Goal: Transaction & Acquisition: Purchase product/service

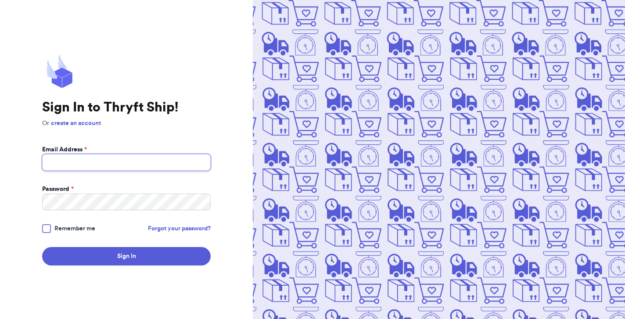
type input "[EMAIL_ADDRESS][DOMAIN_NAME]"
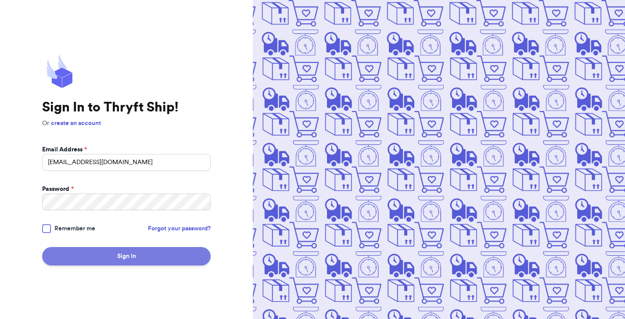
click at [120, 252] on button "Sign In" at bounding box center [126, 256] width 169 height 18
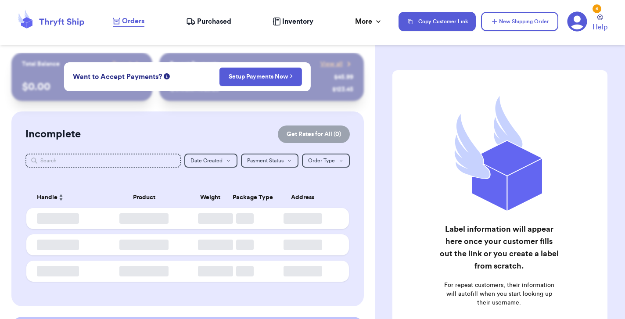
checkbox input "false"
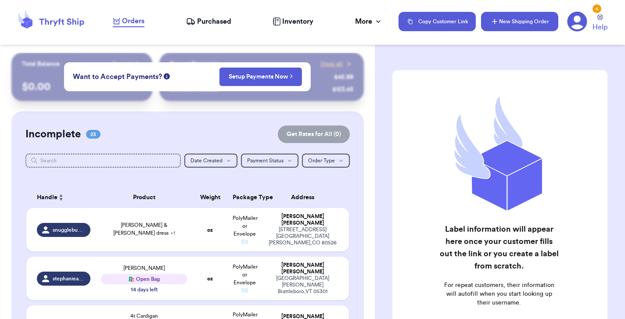
click at [513, 24] on button "New Shipping Order" at bounding box center [519, 21] width 77 height 19
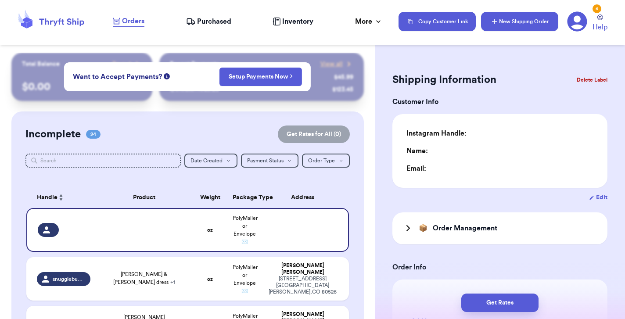
type input "0"
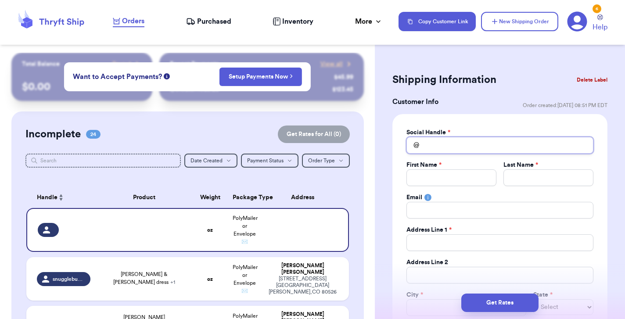
click at [456, 149] on input "Total Amount Paid" at bounding box center [499, 145] width 187 height 17
type input "D"
type input "Do"
type input "Don"
type input "DonW"
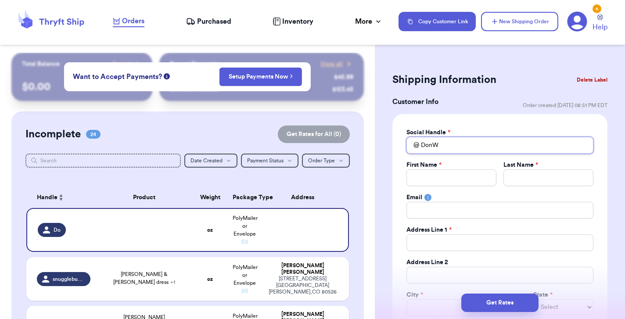
type input "DonWa"
type input "DonWal"
type input "DonWalk"
type input "DonWalke"
type input "DonWalker"
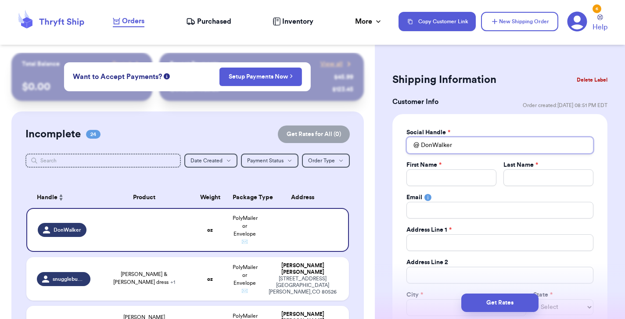
type input "DonWalker"
type input "D"
type input "Do"
type input "Don"
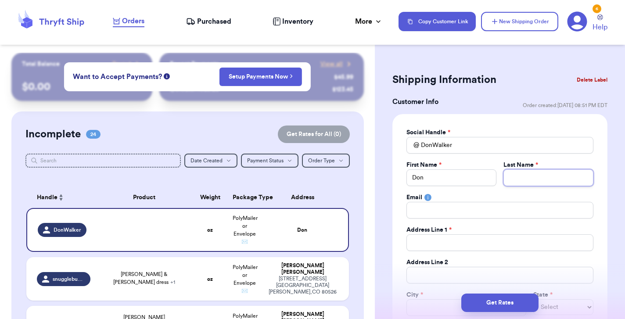
type input "W"
type input "Wa"
type input "Wal"
type input "Walk"
type input "[PERSON_NAME]"
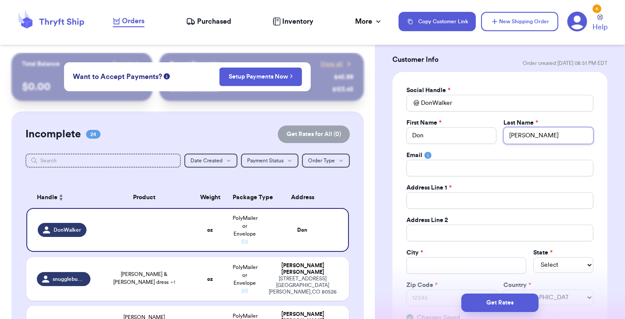
scroll to position [51, 0]
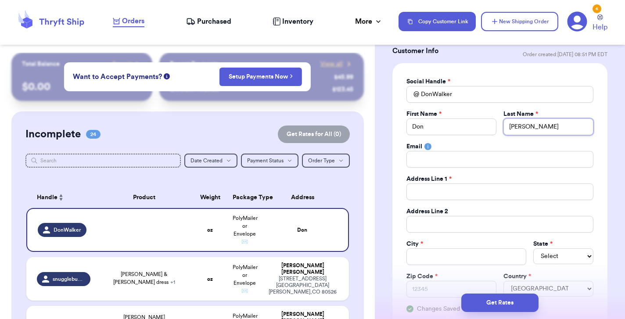
type input "[PERSON_NAME]"
type input "1"
type input "10"
type input "100"
type input "1007"
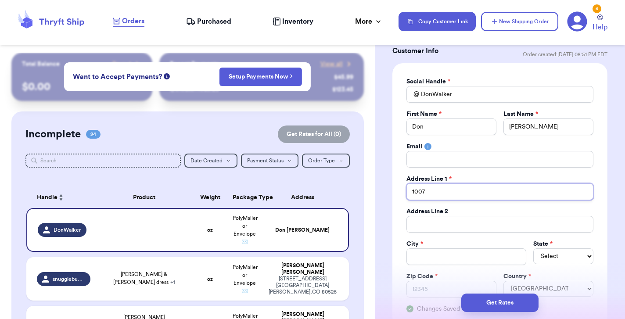
type input "1007"
type input "1007 G"
type input "1007 Ga"
type input "1007 Gar"
type input "1007 Gard"
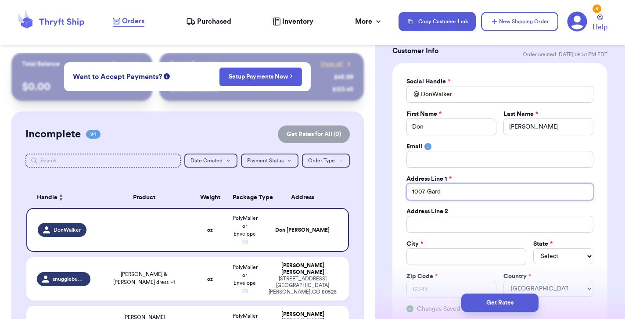
type input "1007 Garde"
type input "1007 Garden"
type input "[STREET_ADDRESS]"
type input "1007 Garden We"
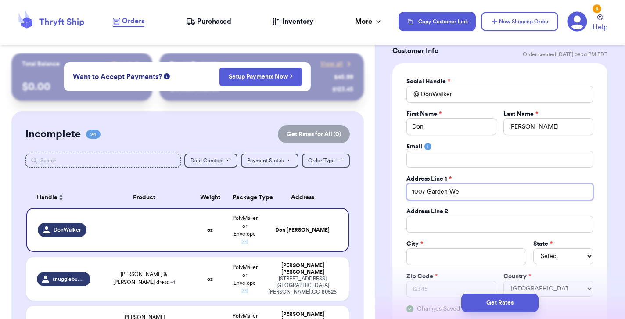
type input "1007 Garden Web"
type input "1007 Garden Web R"
type input "[STREET_ADDRESS]"
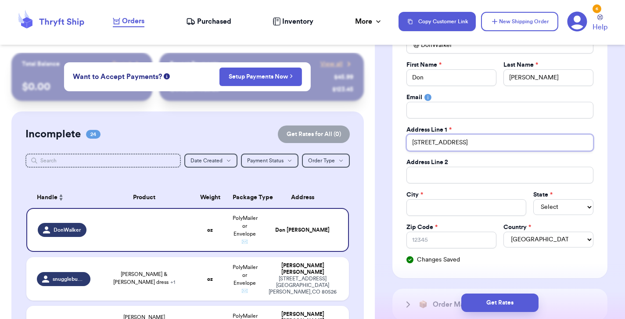
scroll to position [112, 0]
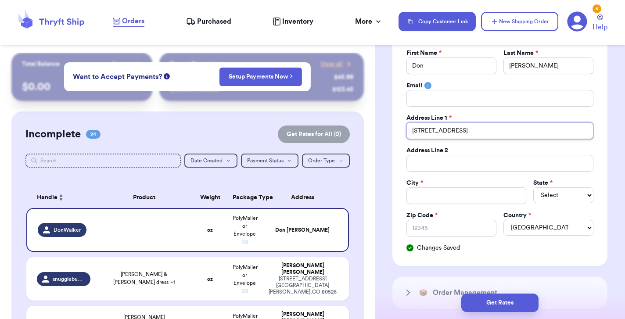
type input "[STREET_ADDRESS]"
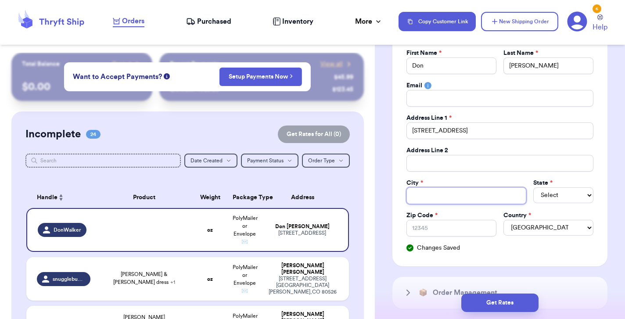
type input "I"
type input "In"
type input "Ind"
type input "Indi"
type input "[GEOGRAPHIC_DATA]"
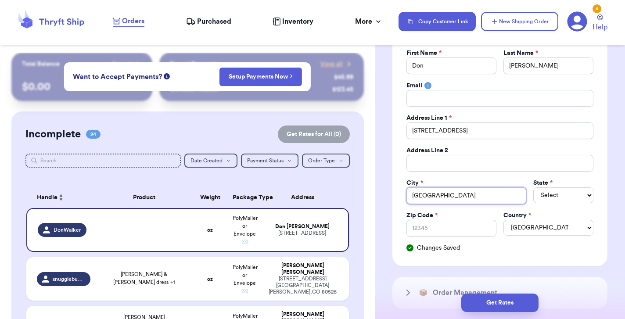
type input "[DEMOGRAPHIC_DATA]"
type input "Indian T"
type input "[DEMOGRAPHIC_DATA] Tr"
type input "Indian Tra"
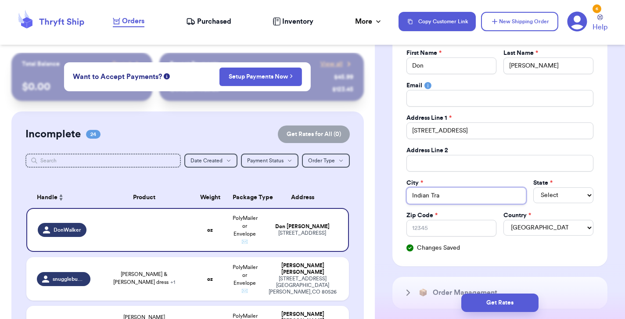
type input "Indian Trai"
type input "Indian Trail"
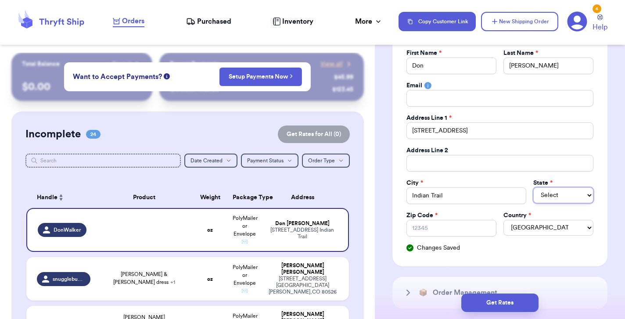
select select "NC"
type input "2"
type input "28"
type input "280"
type input "2807"
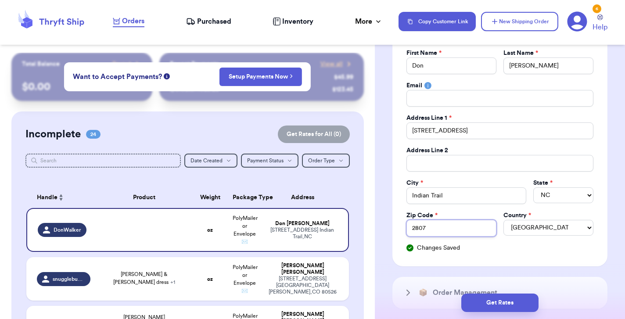
type input "28079"
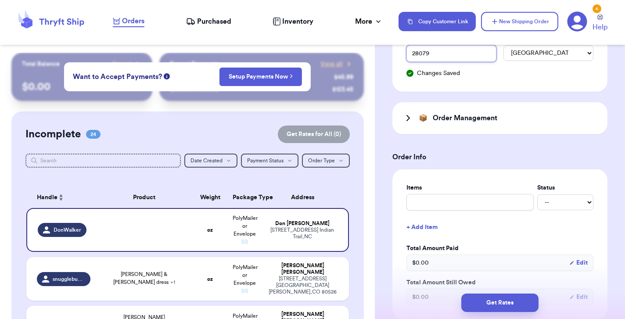
scroll to position [297, 0]
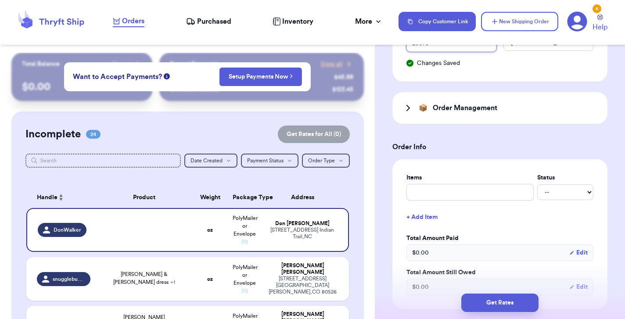
type input "28079"
type input "b"
type input "bo"
type input "boo"
type input "book"
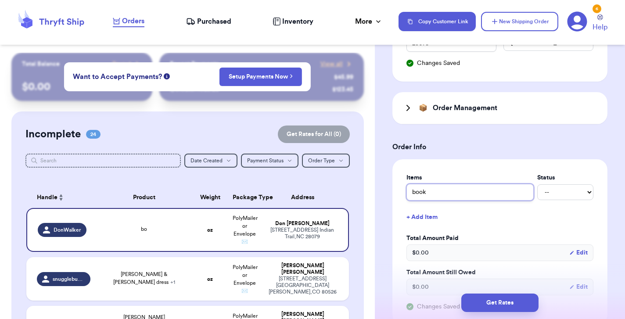
type input "books"
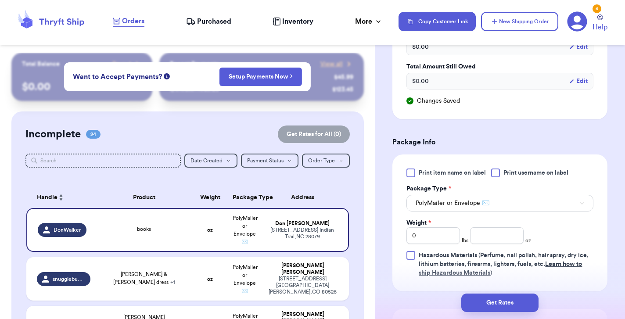
scroll to position [511, 0]
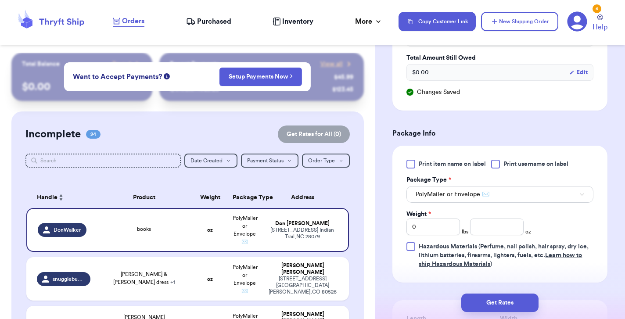
type input "books"
click at [495, 161] on div at bounding box center [495, 164] width 9 height 9
click at [0, 0] on input "Print username on label" at bounding box center [0, 0] width 0 height 0
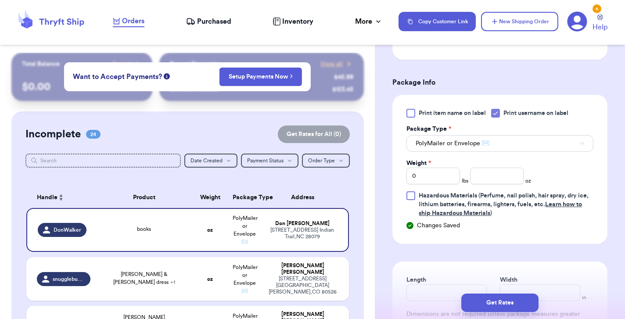
scroll to position [570, 0]
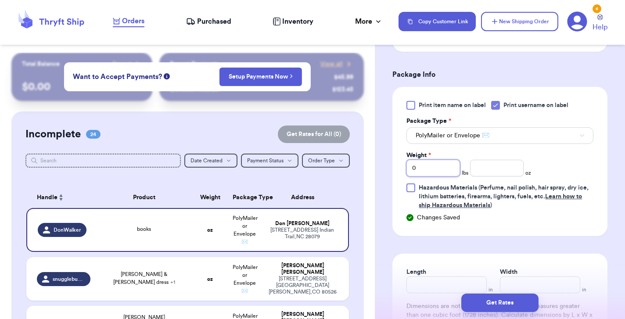
click at [437, 165] on input "0" at bounding box center [433, 168] width 54 height 17
click at [487, 173] on input "number" at bounding box center [497, 168] width 54 height 17
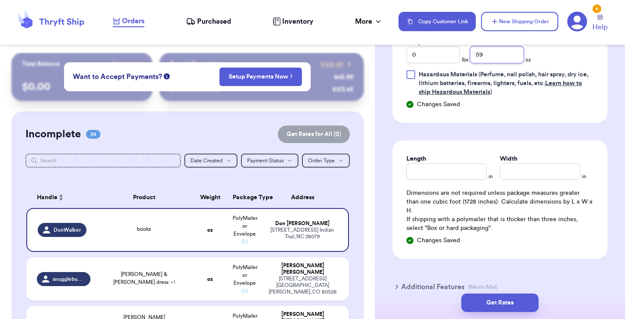
scroll to position [702, 0]
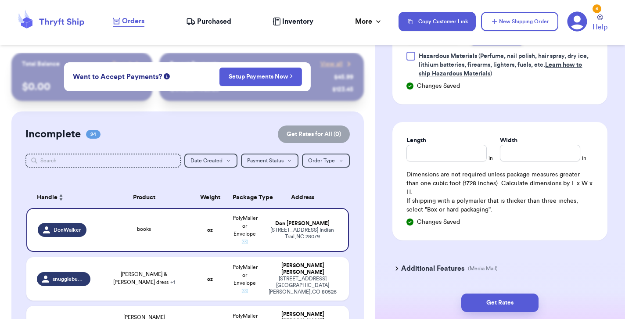
type input "59"
click at [480, 201] on p "If shipping with a polymailer that is thicker than three inches, select "Box or…" at bounding box center [499, 206] width 187 height 18
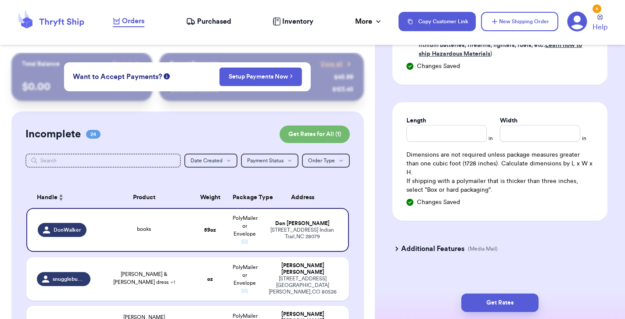
click at [452, 244] on h3 "Additional Features" at bounding box center [432, 249] width 63 height 11
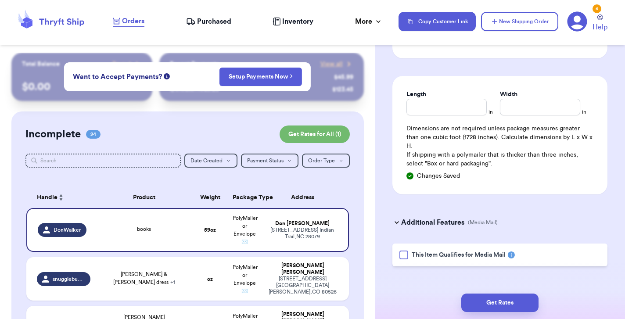
click at [438, 251] on span "This Item Qualifies for Media Mail" at bounding box center [459, 255] width 94 height 9
click at [0, 0] on input "This Item Qualifies for Media Mail" at bounding box center [0, 0] width 0 height 0
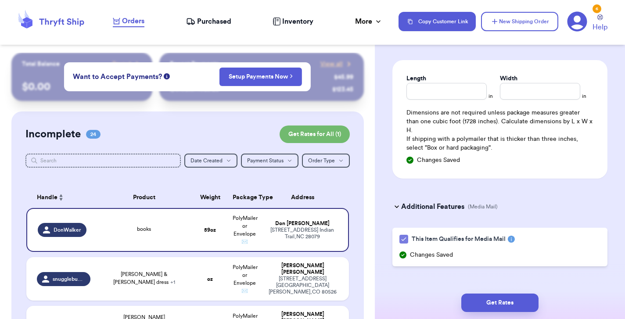
scroll to position [0, 0]
click at [485, 300] on button "Get Rates" at bounding box center [499, 303] width 77 height 18
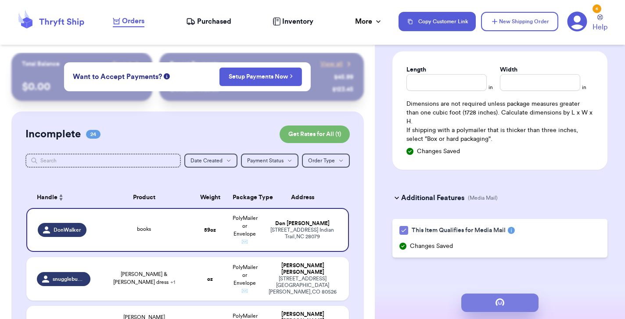
scroll to position [606, 0]
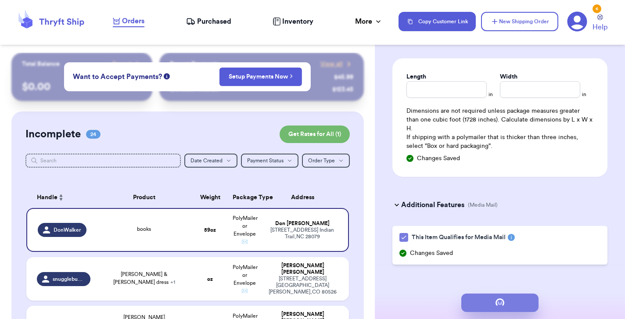
type input "3"
type input "11"
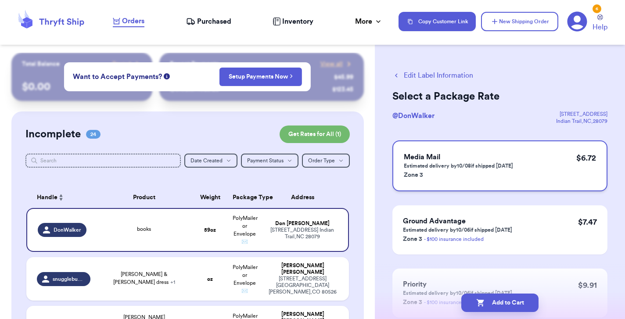
click at [490, 159] on h3 "Media Mail" at bounding box center [458, 157] width 109 height 11
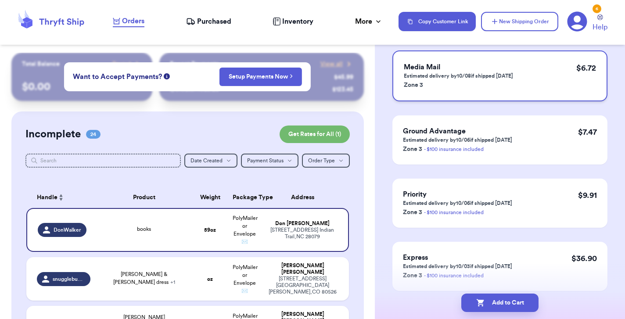
scroll to position [104, 0]
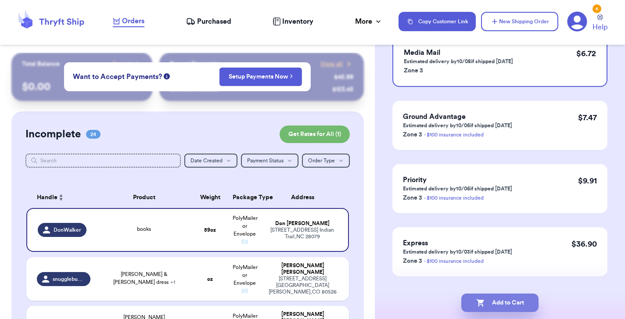
click at [501, 301] on button "Add to Cart" at bounding box center [499, 303] width 77 height 18
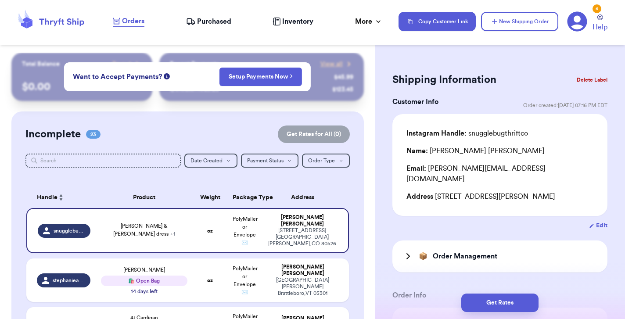
scroll to position [0, 0]
click at [173, 131] on div "Incomplete 23 Get Rates for All ( 0 )" at bounding box center [187, 135] width 324 height 18
click at [129, 27] on nav "Orders Purchased Inventory More Stats Completed Orders Payments Payouts Copy Cu…" at bounding box center [364, 21] width 521 height 29
click at [129, 25] on span "Orders" at bounding box center [133, 21] width 22 height 11
click at [510, 15] on button "New Shipping Order" at bounding box center [519, 21] width 77 height 19
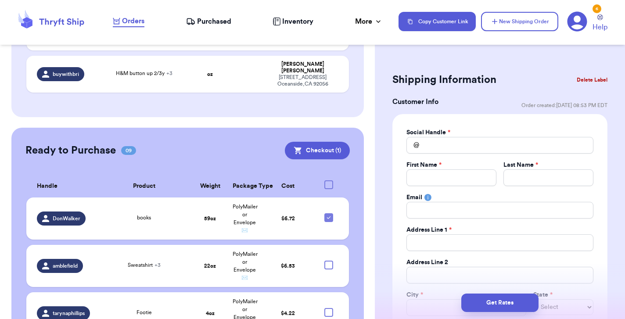
scroll to position [1271, 0]
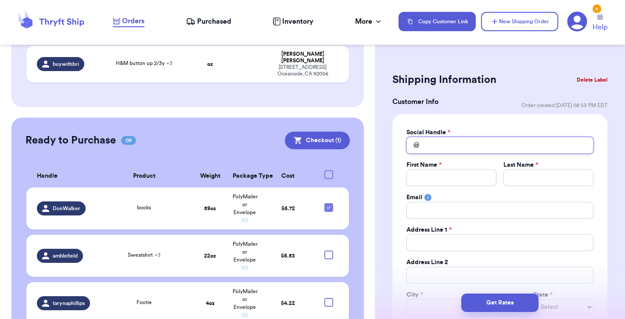
click at [429, 141] on input "Total Amount Paid" at bounding box center [499, 145] width 187 height 17
type input "R"
type input "Ra"
type input "[PERSON_NAME]"
type input "Raym"
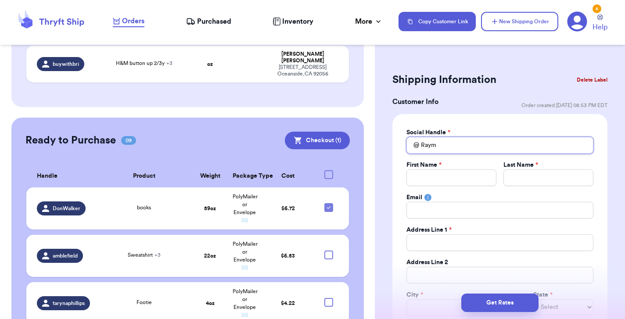
type input "[PERSON_NAME]"
type input "RaymondB"
type input "RaymondBi"
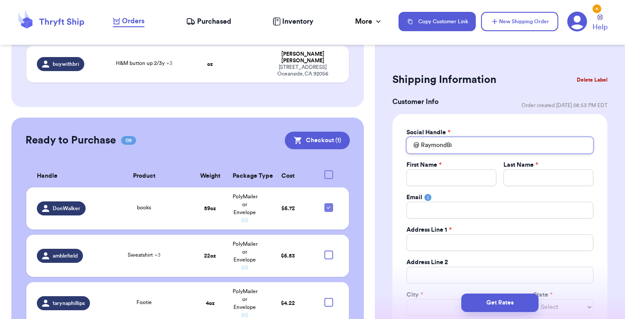
type input "RaymondBil"
type input "RaymondBill"
type input "RaymondBillo"
type input "RaymondBill"
type input "RaymondBil"
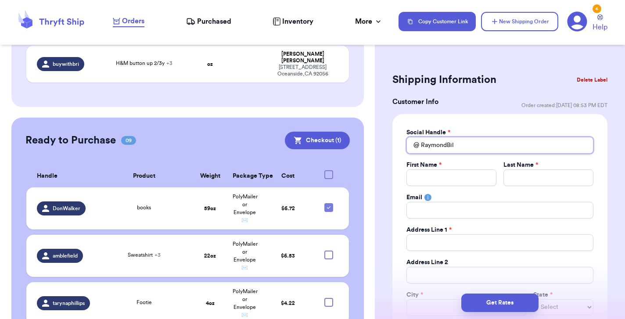
type input "RaymondBi"
type input "RaymondB"
type input "RaymondBu"
type input "RaymondBul"
type input "RaymondBull"
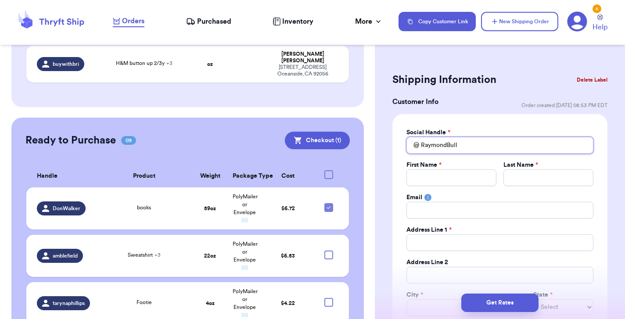
type input "RaymondBullo"
type input "RaymondBullon"
type input "R"
type input "Ra"
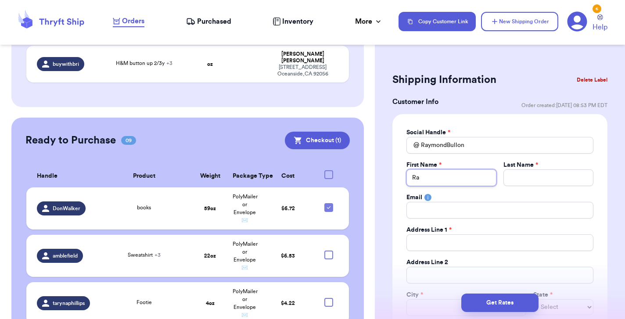
type input "[PERSON_NAME]"
type input "Raym"
type input "[PERSON_NAME]"
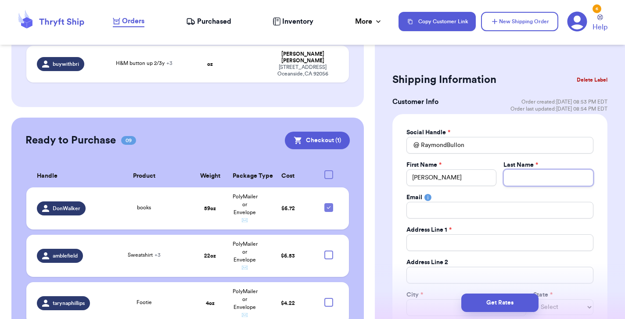
type input "B"
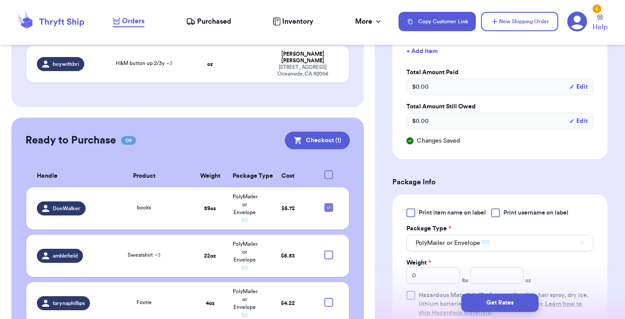
scroll to position [535, 0]
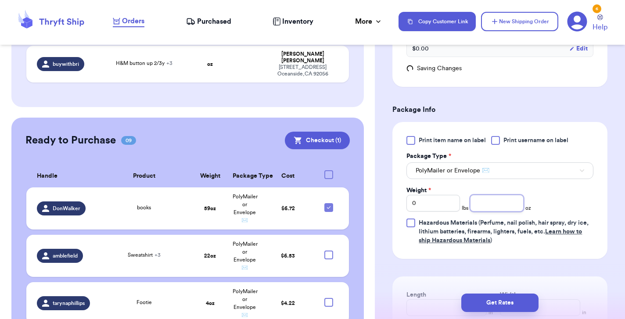
click at [493, 202] on input "number" at bounding box center [497, 203] width 54 height 17
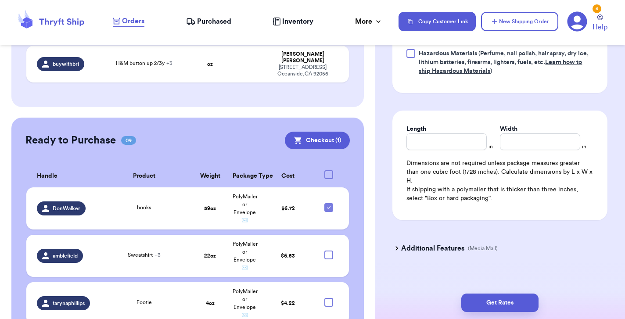
scroll to position [704, 0]
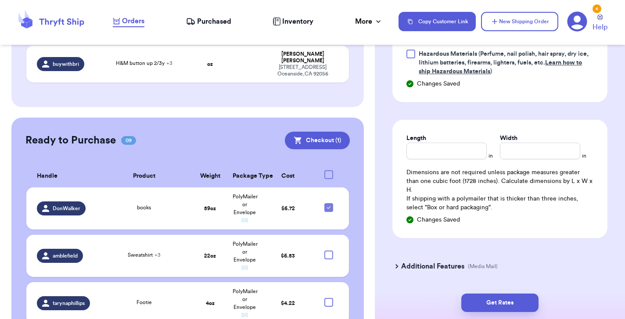
click at [423, 261] on h3 "Additional Features" at bounding box center [432, 266] width 63 height 11
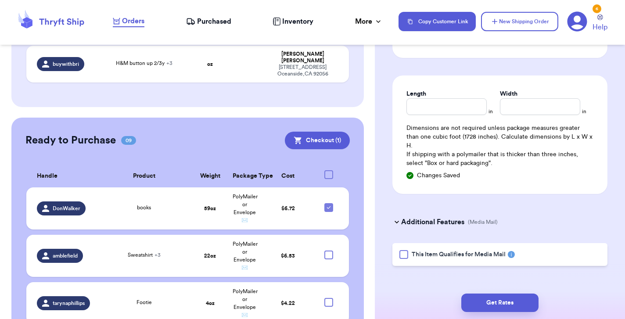
scroll to position [748, 0]
click at [406, 251] on div at bounding box center [403, 255] width 9 height 9
click at [0, 0] on input "This Item Qualifies for Media Mail" at bounding box center [0, 0] width 0 height 0
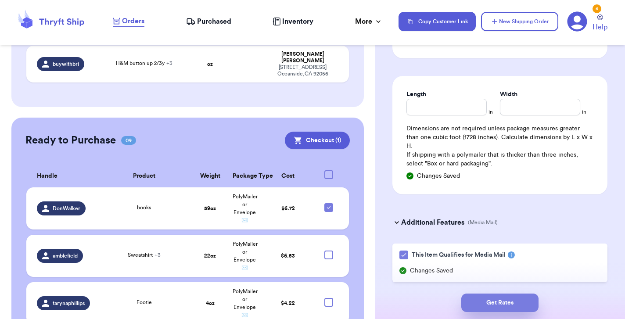
click at [486, 302] on button "Get Rates" at bounding box center [499, 303] width 77 height 18
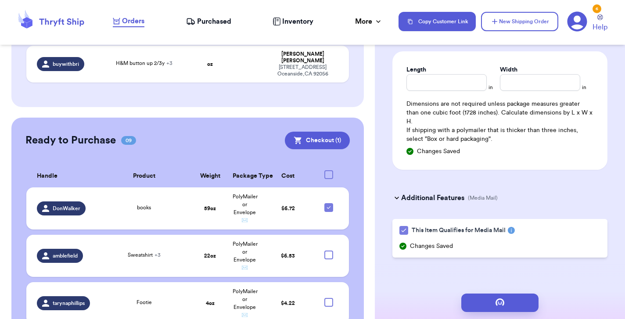
scroll to position [0, 0]
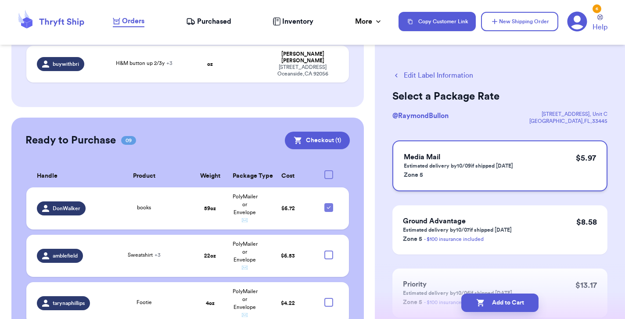
click at [484, 177] on p "Zone 5" at bounding box center [458, 174] width 109 height 11
click at [504, 302] on button "Add to Cart" at bounding box center [499, 303] width 77 height 18
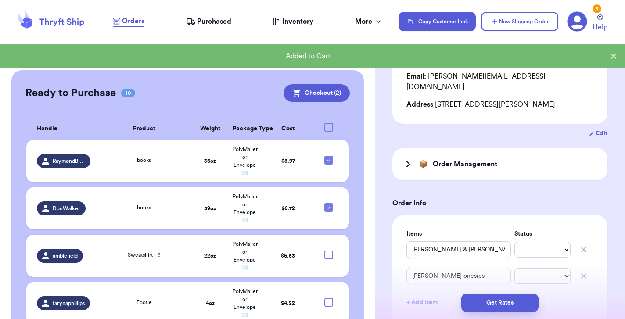
scroll to position [93, 0]
click at [327, 204] on icon at bounding box center [328, 207] width 7 height 7
click at [328, 203] on input "checkbox" at bounding box center [328, 203] width 0 height 0
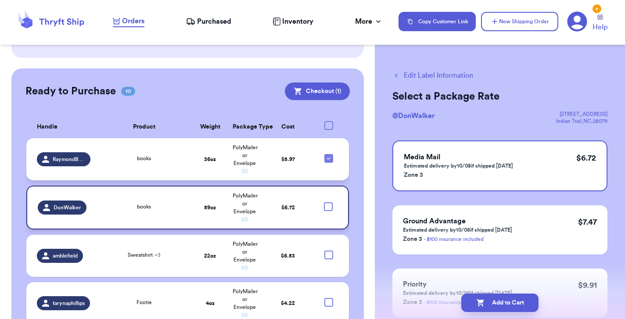
click at [326, 155] on icon at bounding box center [328, 158] width 7 height 7
click at [328, 154] on input "checkbox" at bounding box center [328, 154] width 0 height 0
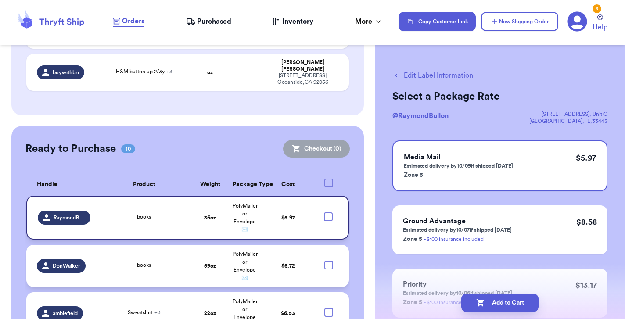
scroll to position [1224, 0]
